Goal: Task Accomplishment & Management: Use online tool/utility

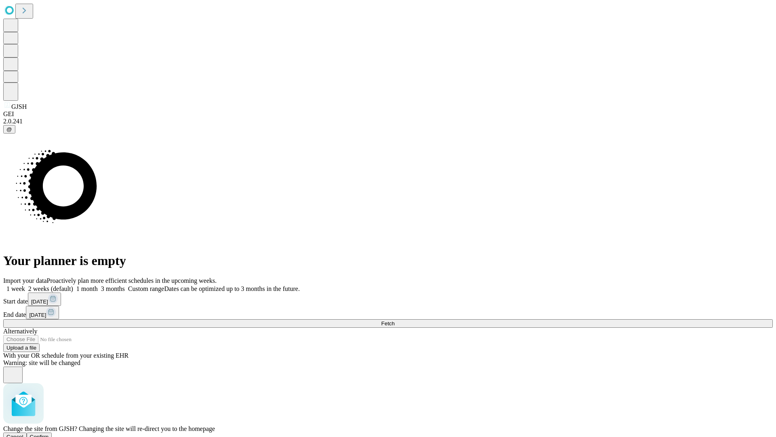
click at [49, 434] on span "Confirm" at bounding box center [39, 437] width 19 height 6
click at [73, 285] on label "2 weeks (default)" at bounding box center [49, 288] width 48 height 7
click at [395, 320] on span "Fetch" at bounding box center [387, 323] width 13 height 6
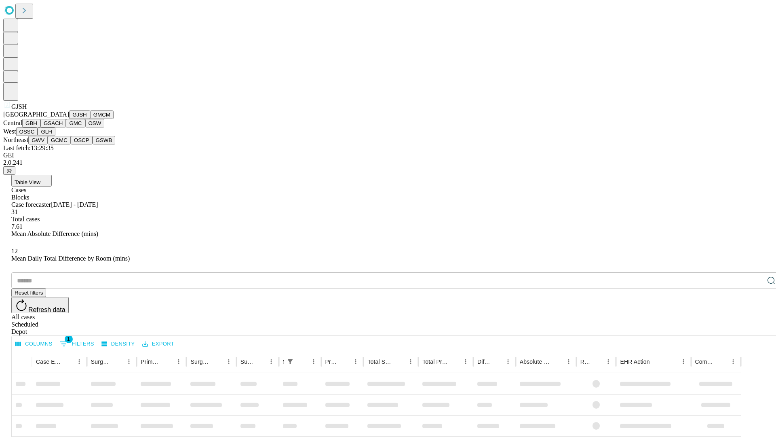
click at [90, 119] on button "GMCM" at bounding box center [101, 114] width 23 height 8
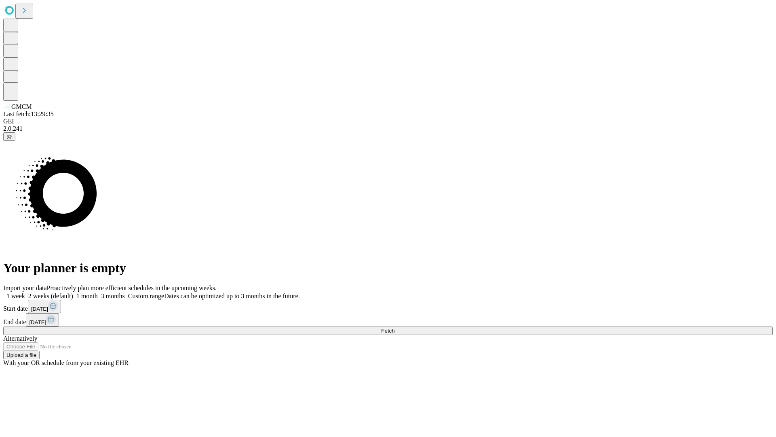
click at [73, 292] on label "2 weeks (default)" at bounding box center [49, 295] width 48 height 7
click at [395, 328] on span "Fetch" at bounding box center [387, 331] width 13 height 6
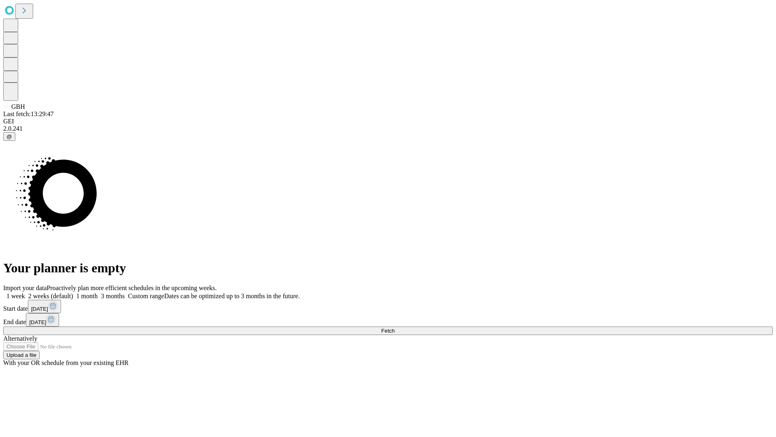
click at [73, 292] on label "2 weeks (default)" at bounding box center [49, 295] width 48 height 7
click at [395, 328] on span "Fetch" at bounding box center [387, 331] width 13 height 6
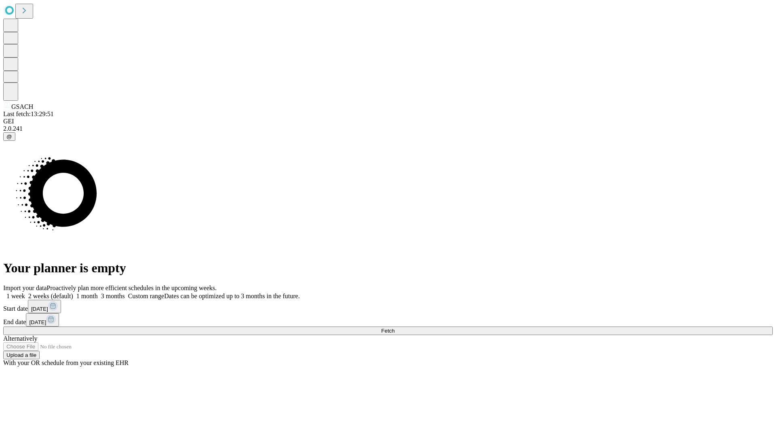
click at [73, 292] on label "2 weeks (default)" at bounding box center [49, 295] width 48 height 7
click at [395, 328] on span "Fetch" at bounding box center [387, 331] width 13 height 6
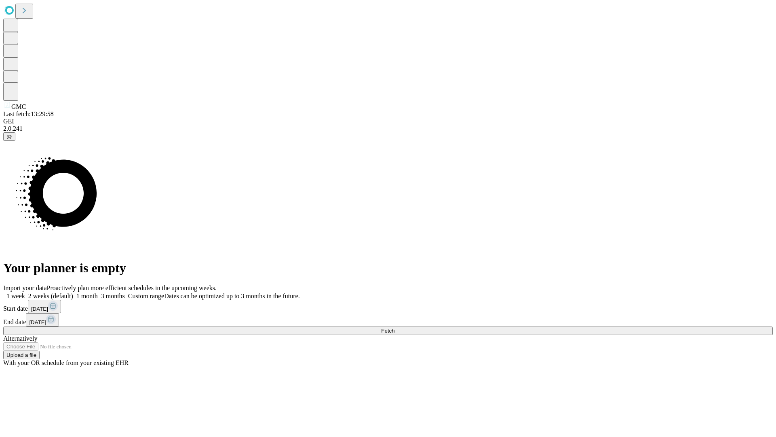
click at [73, 292] on label "2 weeks (default)" at bounding box center [49, 295] width 48 height 7
click at [395, 328] on span "Fetch" at bounding box center [387, 331] width 13 height 6
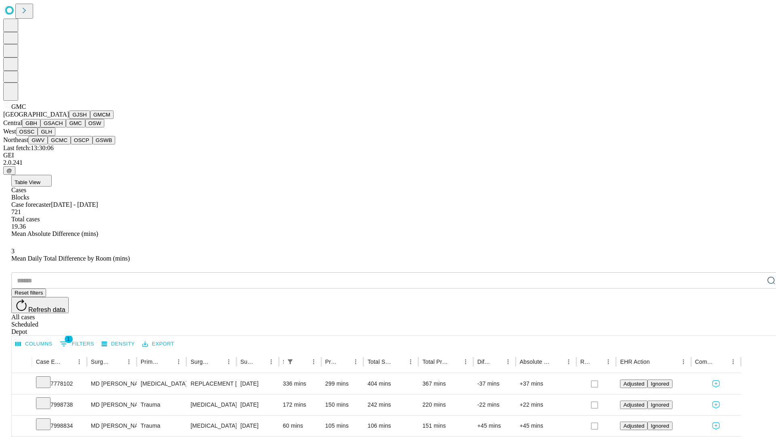
click at [85, 127] on button "OSW" at bounding box center [94, 123] width 19 height 8
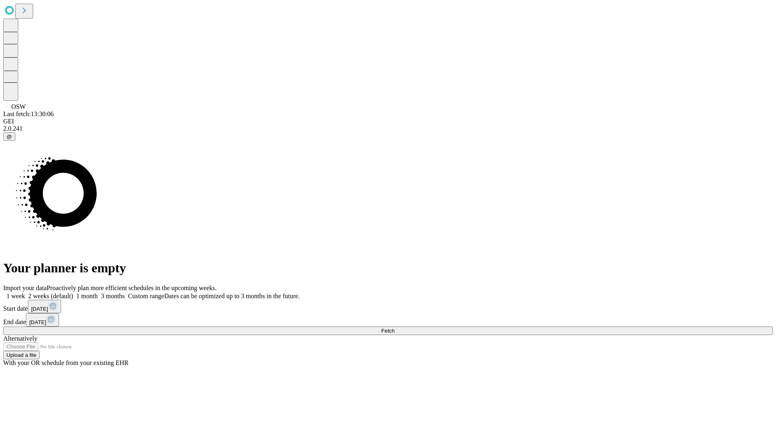
click at [73, 292] on label "2 weeks (default)" at bounding box center [49, 295] width 48 height 7
click at [395, 328] on span "Fetch" at bounding box center [387, 331] width 13 height 6
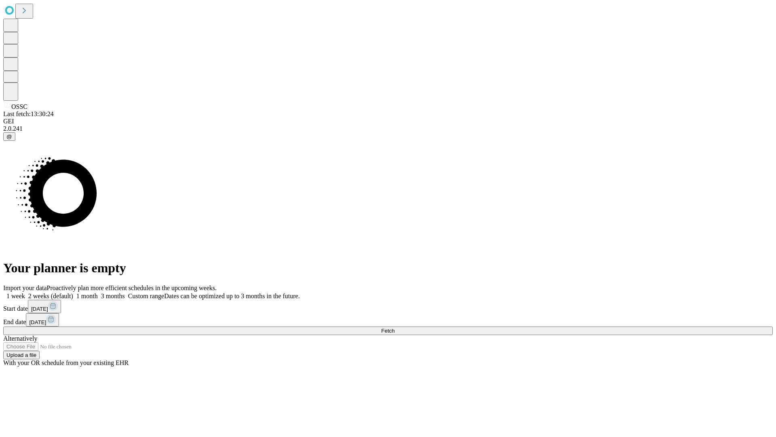
click at [395, 328] on span "Fetch" at bounding box center [387, 331] width 13 height 6
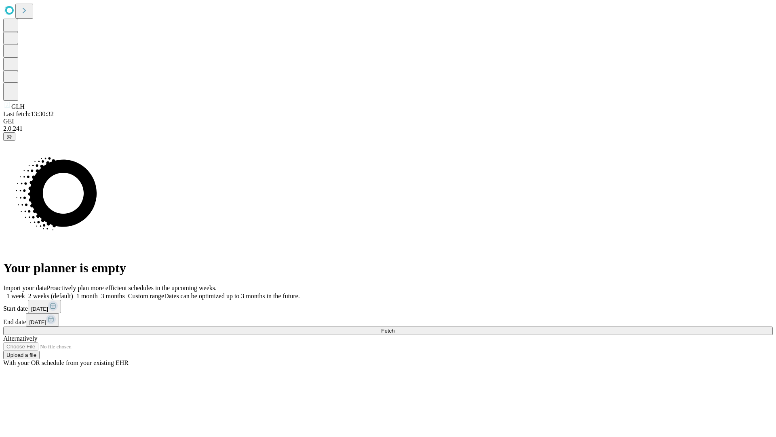
click at [73, 292] on label "2 weeks (default)" at bounding box center [49, 295] width 48 height 7
click at [395, 328] on span "Fetch" at bounding box center [387, 331] width 13 height 6
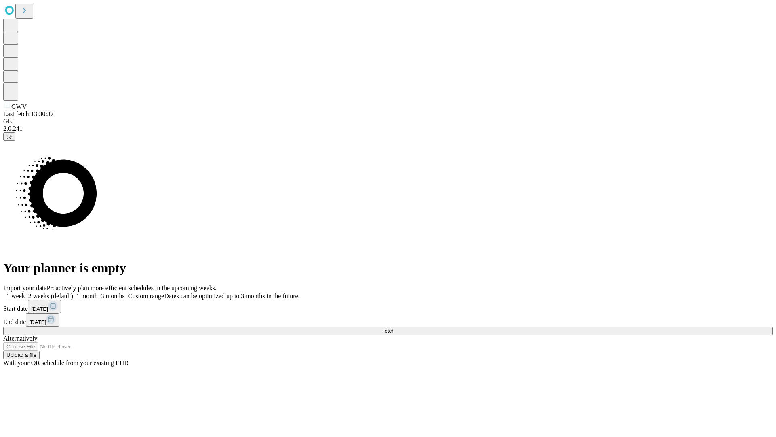
click at [73, 292] on label "2 weeks (default)" at bounding box center [49, 295] width 48 height 7
click at [395, 328] on span "Fetch" at bounding box center [387, 331] width 13 height 6
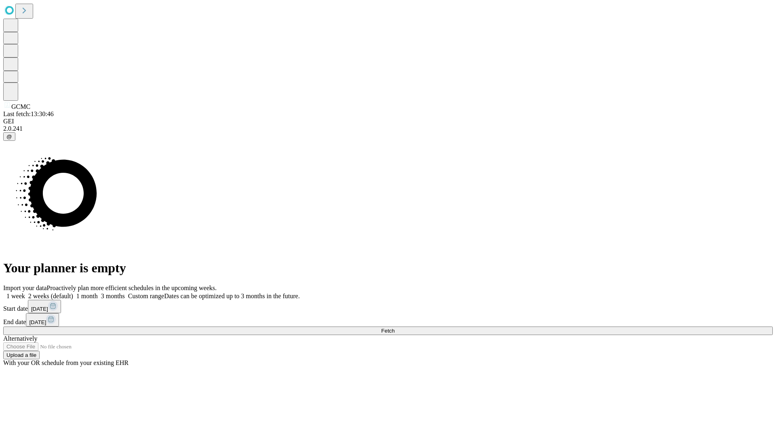
click at [395, 328] on span "Fetch" at bounding box center [387, 331] width 13 height 6
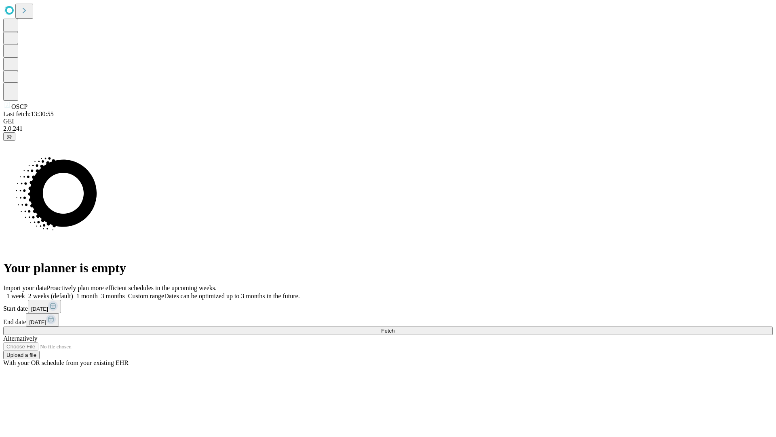
click at [73, 292] on label "2 weeks (default)" at bounding box center [49, 295] width 48 height 7
click at [395, 328] on span "Fetch" at bounding box center [387, 331] width 13 height 6
